Goal: Information Seeking & Learning: Learn about a topic

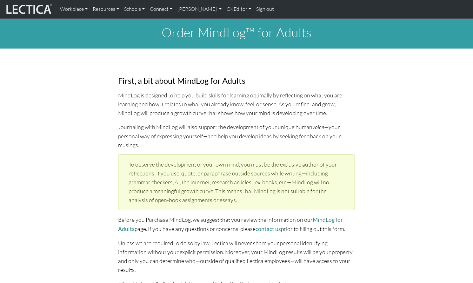
select select "1952"
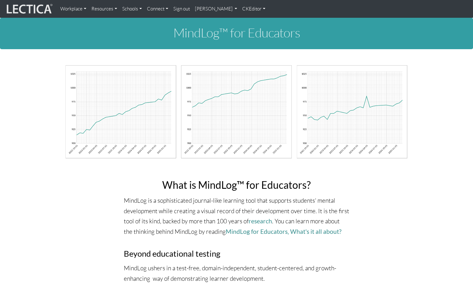
click at [242, 9] on link "CKEditor" at bounding box center [254, 9] width 28 height 13
click at [245, 21] on link "Edit" at bounding box center [251, 23] width 13 height 8
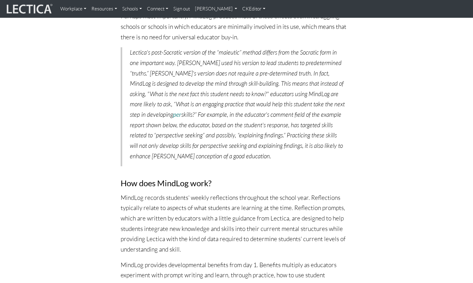
scroll to position [537, 0]
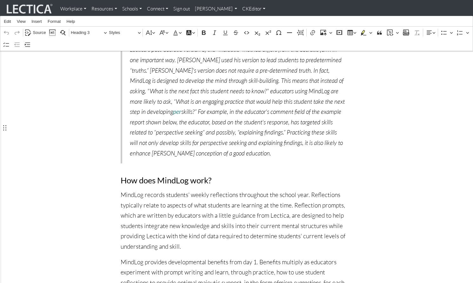
drag, startPoint x: 121, startPoint y: 126, endPoint x: 125, endPoint y: 128, distance: 5.3
click at [121, 176] on h3 "How does MindLog work?" at bounding box center [237, 180] width 232 height 9
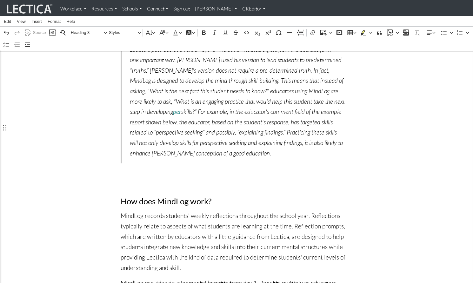
click at [123, 176] on h3 "Rich Text Editor. Editing area: main. Press ⌥0 for help." at bounding box center [237, 180] width 232 height 9
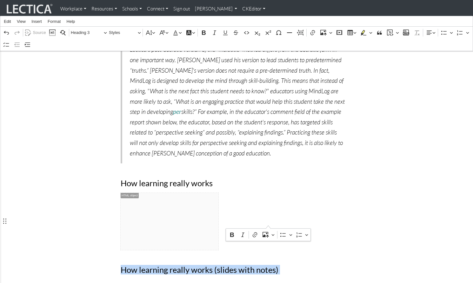
drag, startPoint x: 121, startPoint y: 220, endPoint x: 118, endPoint y: 231, distance: 11.1
click at [118, 231] on div "What is MindLog™ for Educators? MindLog is a sophisticated journal-like learnin…" at bounding box center [236, 189] width 241 height 950
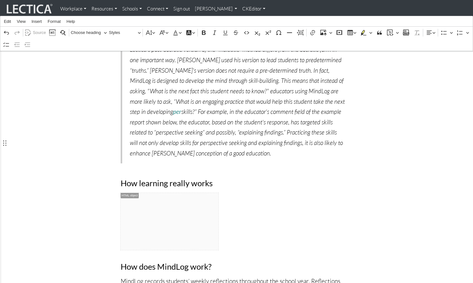
click at [240, 10] on link "CKEditor" at bounding box center [254, 9] width 28 height 13
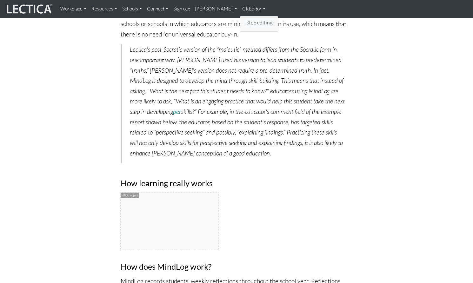
click at [245, 21] on link "Stop editing" at bounding box center [259, 23] width 29 height 8
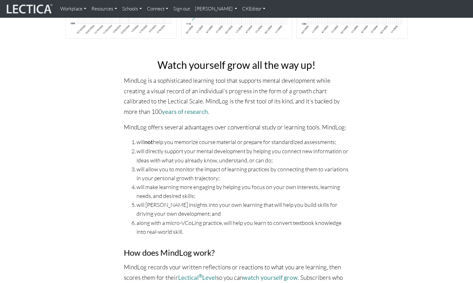
scroll to position [112, 0]
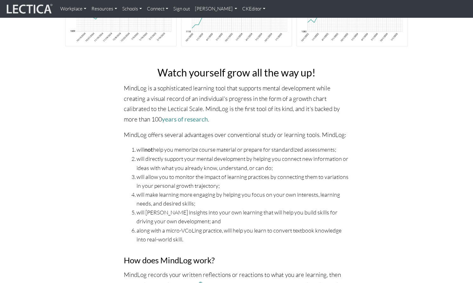
click at [124, 256] on h3 "How does MindLog work?" at bounding box center [236, 260] width 225 height 9
click at [240, 10] on link "CKEditor" at bounding box center [254, 9] width 28 height 13
click at [124, 256] on h3 "How does MindLog work?" at bounding box center [236, 260] width 225 height 9
click at [240, 7] on link "CKEditor" at bounding box center [254, 9] width 28 height 13
click at [245, 20] on link "Edit" at bounding box center [251, 23] width 13 height 8
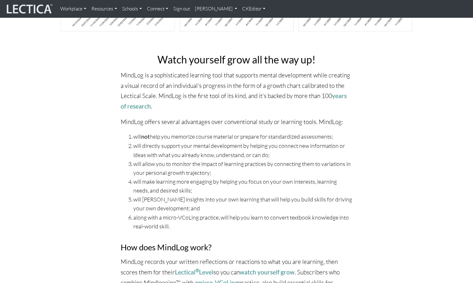
scroll to position [204, 0]
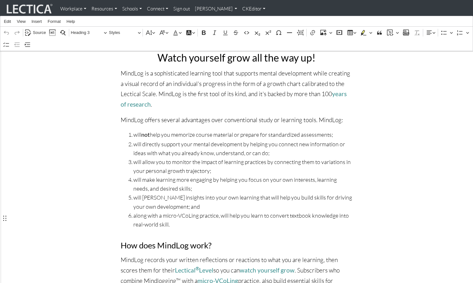
drag, startPoint x: 121, startPoint y: 219, endPoint x: 143, endPoint y: 217, distance: 22.0
click at [121, 241] on h3 "How does MindLog work?" at bounding box center [237, 245] width 232 height 9
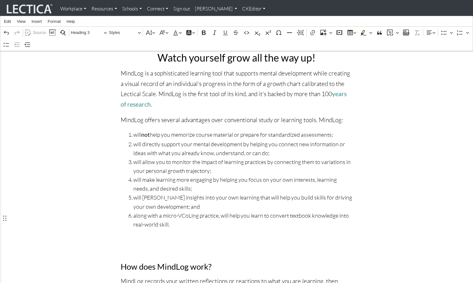
click at [125, 241] on h3 "Rich Text Editor. Editing area: main. Press ⌥0 for help." at bounding box center [237, 245] width 232 height 9
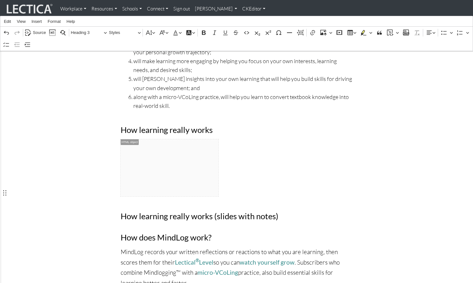
scroll to position [324, 0]
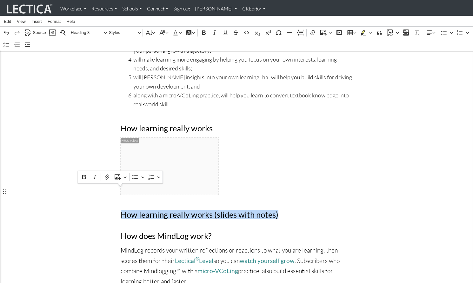
drag, startPoint x: 240, startPoint y: 193, endPoint x: 94, endPoint y: 197, distance: 145.7
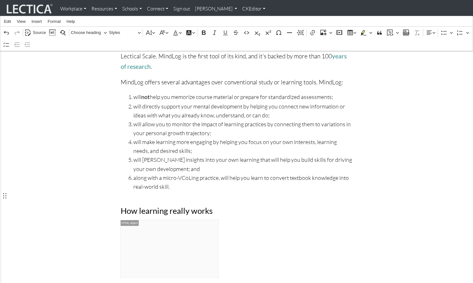
scroll to position [246, 0]
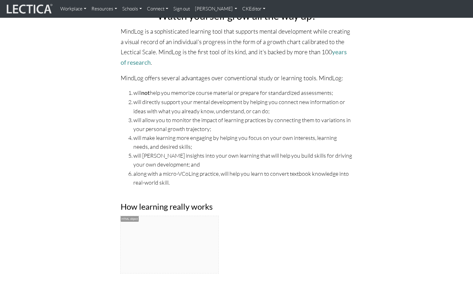
click at [240, 10] on link "CKEditor" at bounding box center [254, 9] width 28 height 13
click at [245, 21] on link "Stop editing" at bounding box center [259, 23] width 29 height 8
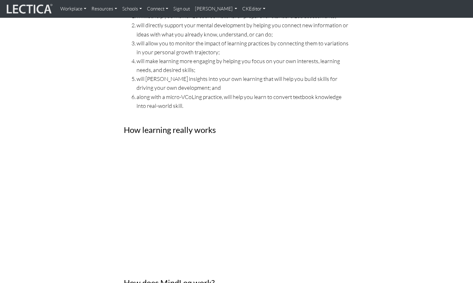
scroll to position [239, 0]
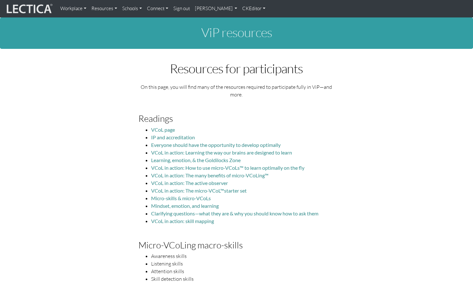
click at [240, 9] on link "CKEditor" at bounding box center [254, 9] width 28 height 12
click at [245, 21] on link "Edit" at bounding box center [251, 21] width 13 height 7
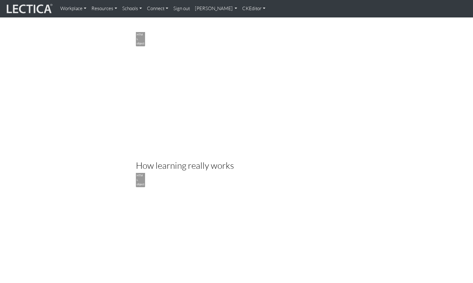
scroll to position [1339, 0]
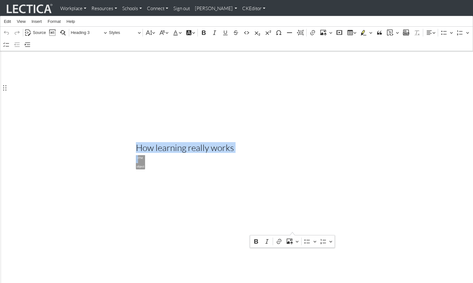
drag, startPoint x: 134, startPoint y: 87, endPoint x: 114, endPoint y: 237, distance: 152.0
copy div "How learning really works .embed-container { position: relative; padding-bottom…"
click at [240, 10] on link "CKEditor" at bounding box center [254, 9] width 28 height 12
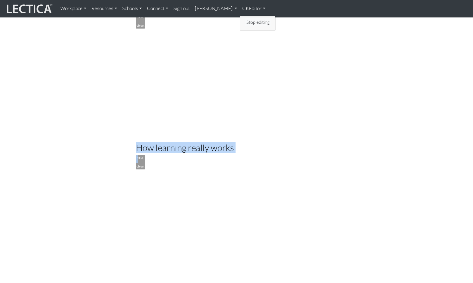
click at [245, 21] on link "Stop editing" at bounding box center [258, 21] width 26 height 7
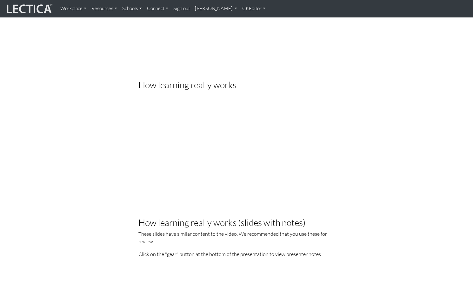
scroll to position [1311, 0]
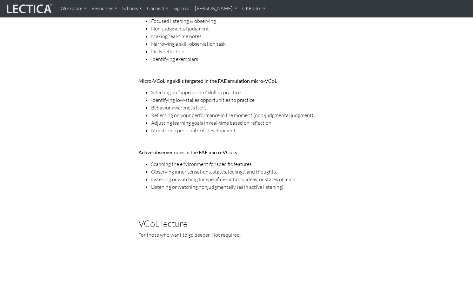
scroll to position [863, 0]
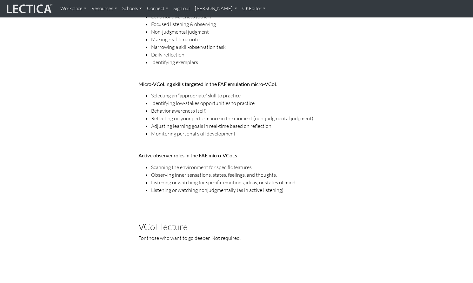
click at [240, 9] on link "CKEditor" at bounding box center [254, 9] width 28 height 12
click at [408, 50] on div "Resources for participants On this page, you will find many of the resources re…" at bounding box center [236, 95] width 352 height 1793
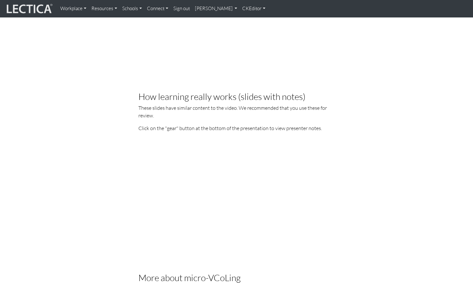
scroll to position [1440, 0]
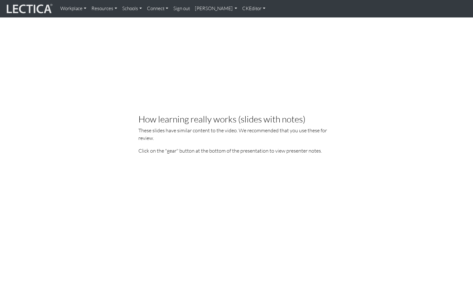
scroll to position [1415, 0]
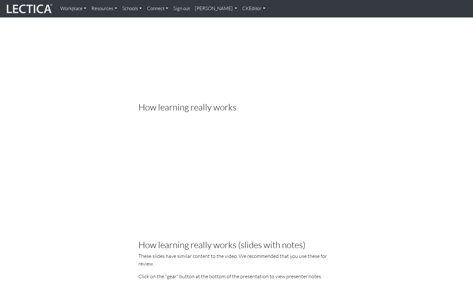
scroll to position [1293, 0]
click at [263, 252] on p "These slides have similar content to the video. We recommended that you use the…" at bounding box center [236, 259] width 196 height 15
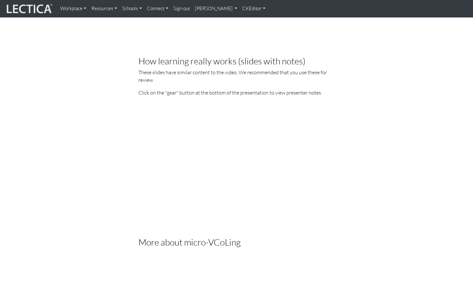
scroll to position [1449, 0]
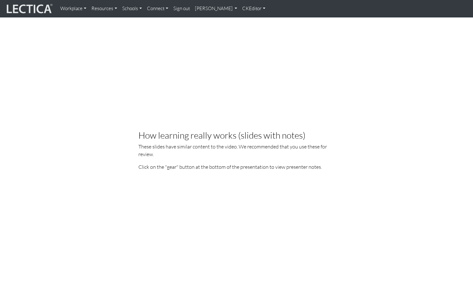
scroll to position [1414, 0]
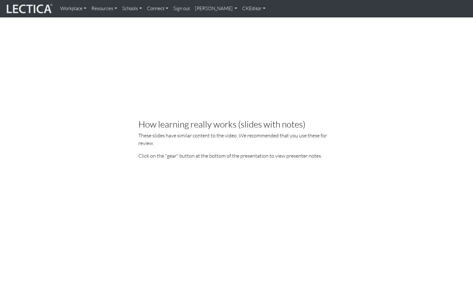
click at [167, 152] on p "Click on the "gear" button at the bottom of the presentation to view presenter …" at bounding box center [236, 156] width 196 height 8
click at [240, 8] on link "CKEditor" at bounding box center [254, 9] width 28 height 12
click at [245, 19] on link "Edit" at bounding box center [251, 21] width 13 height 7
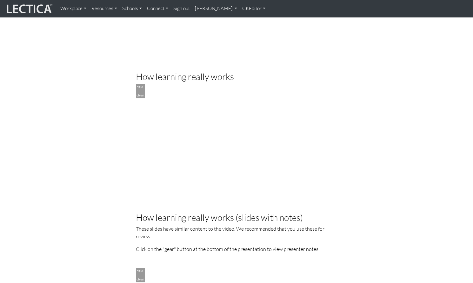
scroll to position [1437, 0]
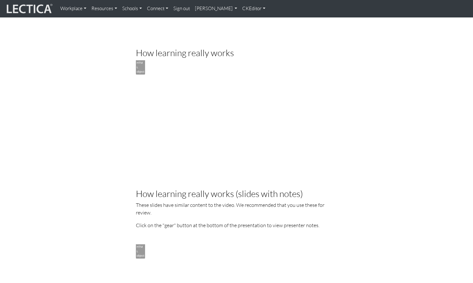
click at [262, 102] on div "Rich Text Editor. Editing area: main. Press ⌥0 for help." at bounding box center [236, 116] width 201 height 113
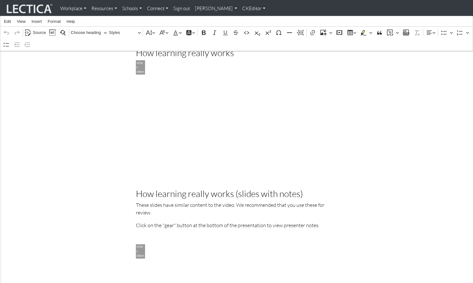
scroll to position [3, 0]
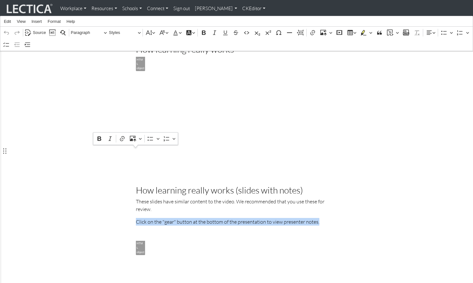
drag, startPoint x: 308, startPoint y: 152, endPoint x: 136, endPoint y: 152, distance: 172.3
click at [136, 218] on p "Click on the "gear" button at the bottom of the presentation to view presenter …" at bounding box center [236, 222] width 201 height 8
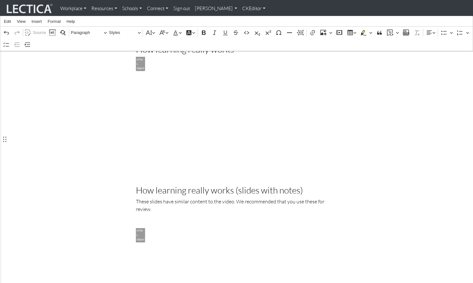
scroll to position [0, 0]
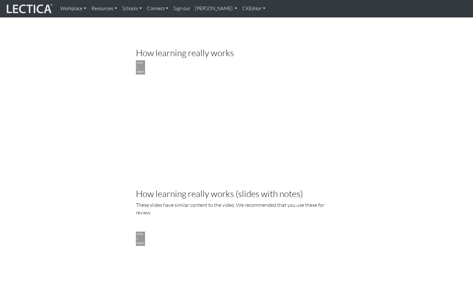
click at [240, 7] on link "CKEditor" at bounding box center [254, 9] width 28 height 12
click at [245, 21] on link "Stop editing" at bounding box center [258, 21] width 26 height 7
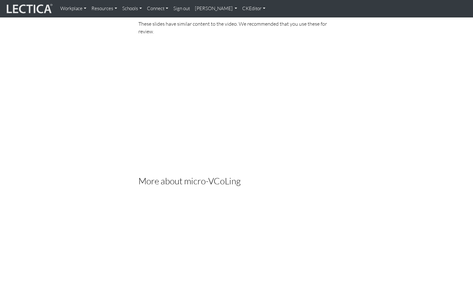
scroll to position [1525, 0]
